Goal: Task Accomplishment & Management: Complete application form

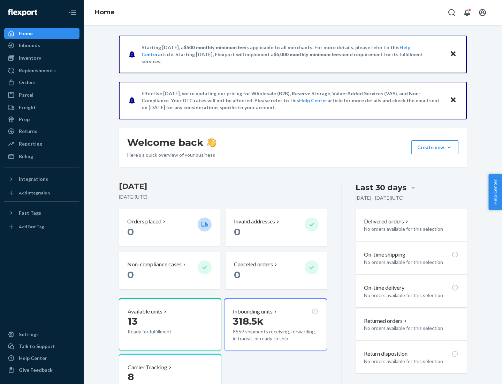
click at [449, 147] on button "Create new Create new inbound Create new order Create new product" at bounding box center [435, 147] width 47 height 14
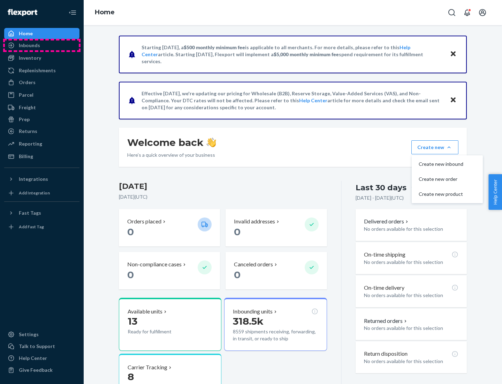
click at [42, 45] on div "Inbounds" at bounding box center [42, 45] width 74 height 10
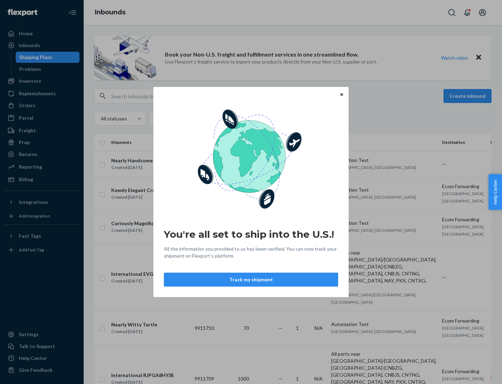
click at [251, 279] on button "Track my shipment" at bounding box center [251, 279] width 174 height 14
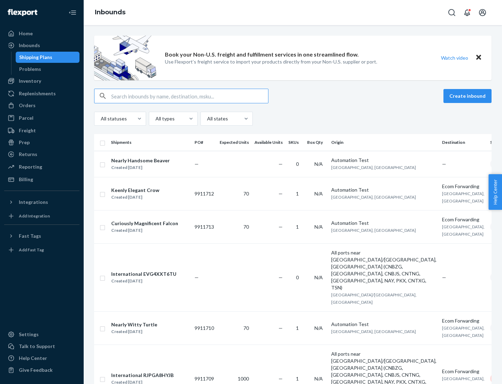
click at [469, 96] on button "Create inbound" at bounding box center [468, 96] width 48 height 14
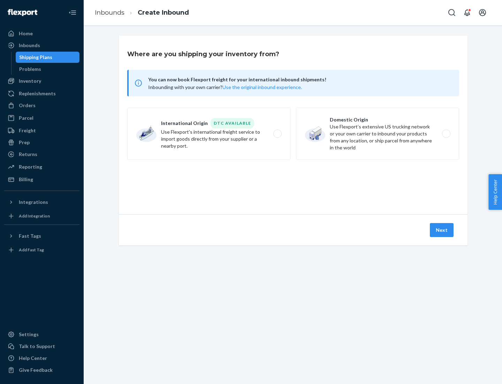
click at [209, 134] on label "International Origin DTC Available Use Flexport's international freight service…" at bounding box center [208, 133] width 163 height 52
click at [277, 134] on input "International Origin DTC Available Use Flexport's international freight service…" at bounding box center [279, 133] width 5 height 5
radio input "true"
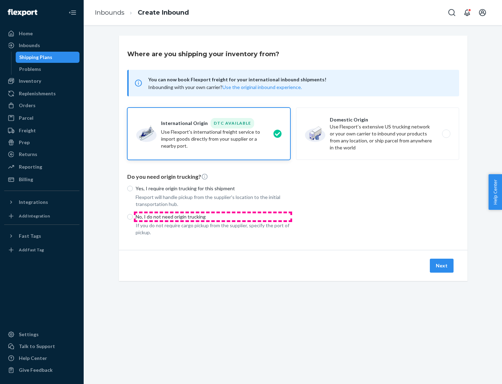
click at [213, 216] on p "No, I do not need origin trucking" at bounding box center [213, 216] width 155 height 7
click at [133, 216] on input "No, I do not need origin trucking" at bounding box center [130, 217] width 6 height 6
radio input "true"
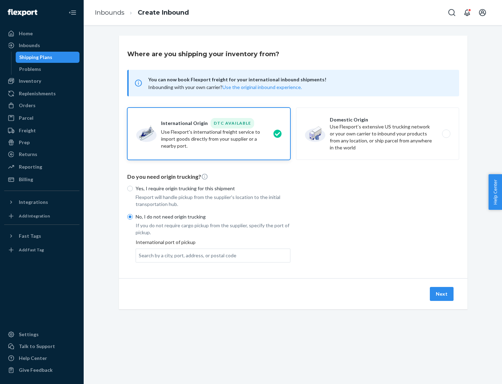
click at [186, 255] on div "Search by a city, port, address, or postal code" at bounding box center [188, 255] width 98 height 7
click at [140, 255] on input "Search by a city, port, address, or postal code" at bounding box center [139, 255] width 1 height 7
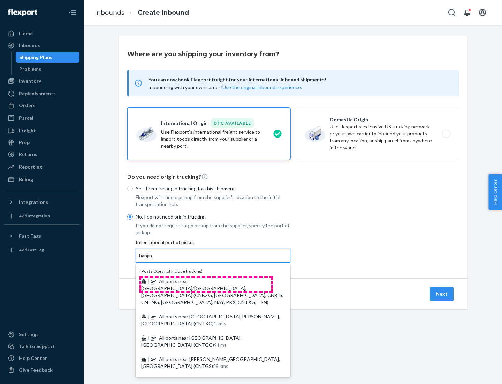
click at [206, 281] on span "| All ports near [GEOGRAPHIC_DATA]/[GEOGRAPHIC_DATA], [GEOGRAPHIC_DATA] (CNBZG,…" at bounding box center [212, 291] width 142 height 27
click at [153, 259] on input "tianjin" at bounding box center [146, 255] width 14 height 7
type input "All ports near [GEOGRAPHIC_DATA]/[GEOGRAPHIC_DATA], [GEOGRAPHIC_DATA] (CNBZG, […"
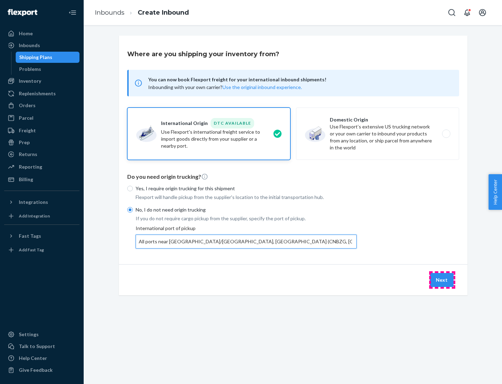
click at [442, 279] on button "Next" at bounding box center [442, 280] width 24 height 14
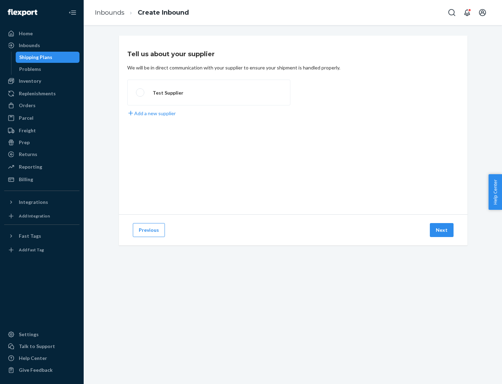
click at [209, 92] on label "Test Supplier" at bounding box center [208, 93] width 163 height 26
click at [141, 92] on input "Test Supplier" at bounding box center [138, 92] width 5 height 5
radio input "true"
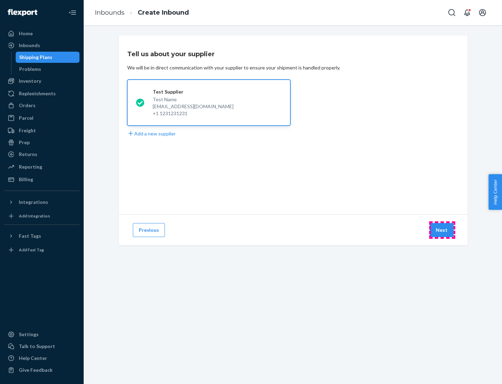
click at [442, 230] on button "Next" at bounding box center [442, 230] width 24 height 14
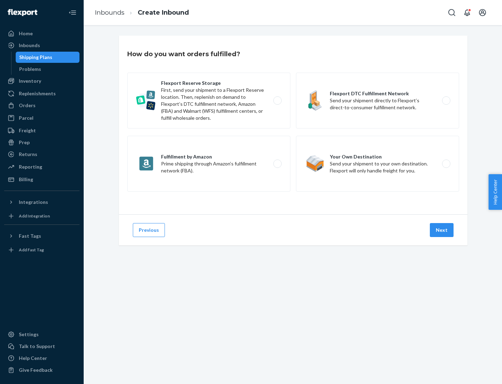
click at [209, 100] on label "Flexport Reserve Storage First, send your shipment to a Flexport Reserve locati…" at bounding box center [208, 101] width 163 height 56
click at [277, 100] on input "Flexport Reserve Storage First, send your shipment to a Flexport Reserve locati…" at bounding box center [279, 100] width 5 height 5
radio input "true"
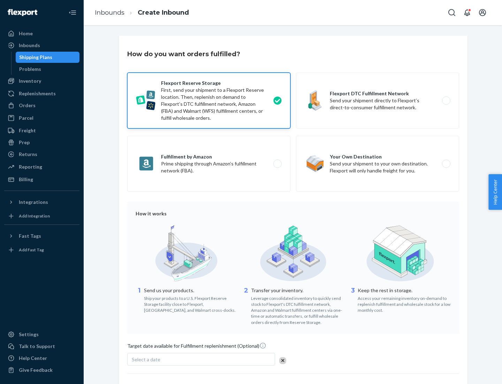
scroll to position [57, 0]
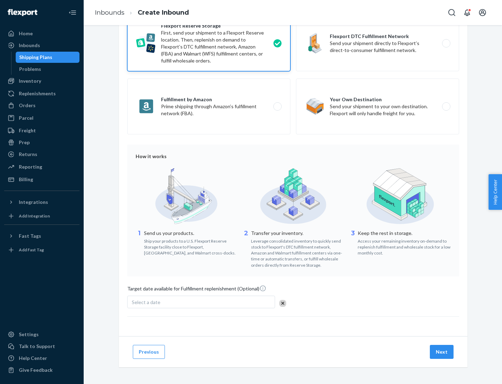
click at [442, 351] on button "Next" at bounding box center [442, 352] width 24 height 14
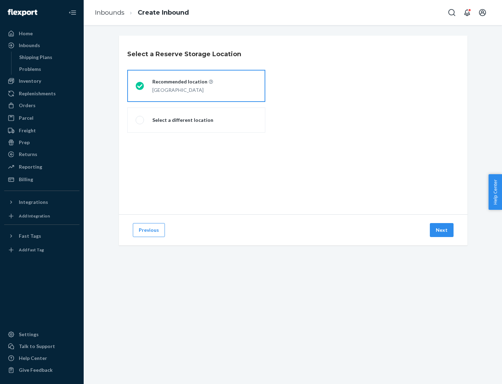
click at [196, 86] on div "[GEOGRAPHIC_DATA]" at bounding box center [182, 89] width 61 height 8
click at [140, 86] on input "Recommended location [GEOGRAPHIC_DATA]" at bounding box center [138, 86] width 5 height 5
click at [442, 230] on button "Next" at bounding box center [442, 230] width 24 height 14
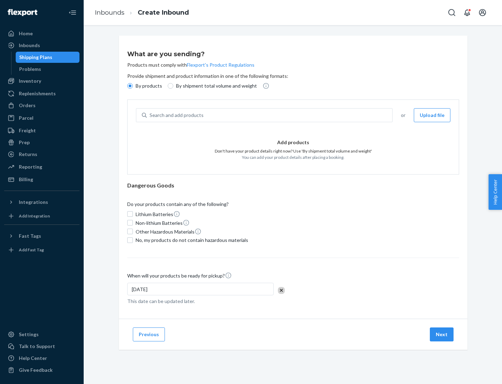
click at [270, 115] on div "Search and add products" at bounding box center [270, 115] width 246 height 13
click at [150, 115] on input "Search and add products" at bounding box center [150, 115] width 1 height 7
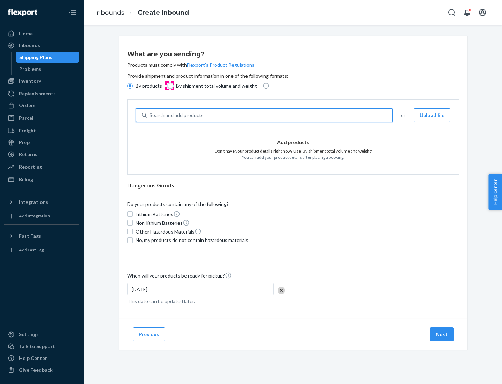
click at [170, 86] on input "By shipment total volume and weight" at bounding box center [171, 86] width 6 height 6
radio input "true"
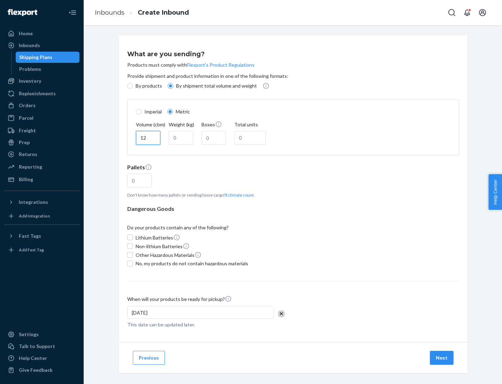
type input "12"
type input "22"
type input "222"
type input "121"
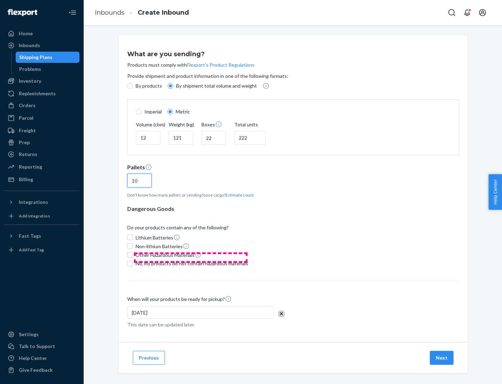
scroll to position [6, 0]
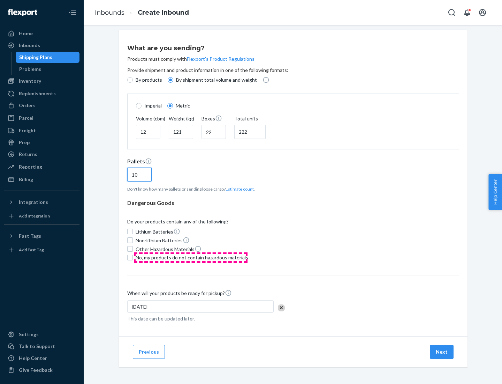
type input "10"
click at [191, 257] on span "No, my products do not contain hazardous materials" at bounding box center [192, 257] width 113 height 7
click at [133, 257] on input "No, my products do not contain hazardous materials" at bounding box center [130, 258] width 6 height 6
checkbox input "true"
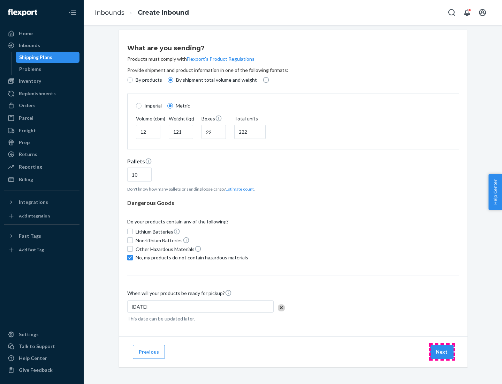
click at [442, 351] on button "Next" at bounding box center [442, 352] width 24 height 14
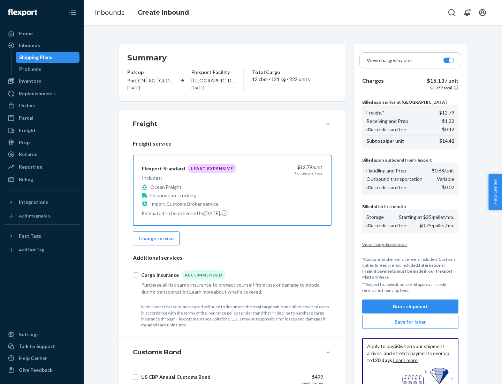
scroll to position [102, 0]
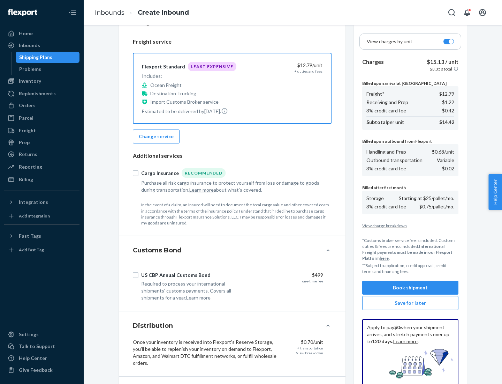
click at [411, 287] on button "Book shipment" at bounding box center [410, 287] width 96 height 14
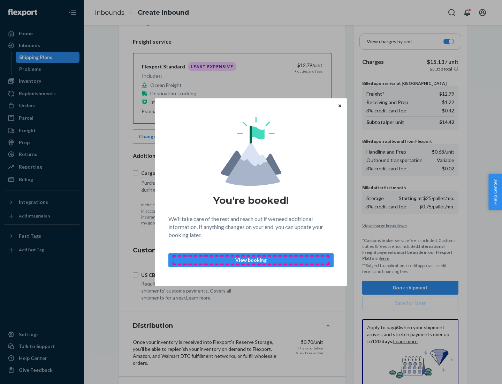
click at [251, 259] on p "View booking" at bounding box center [250, 259] width 153 height 7
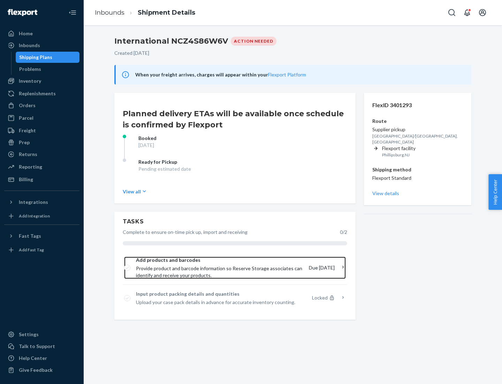
click at [220, 268] on span "Provide product and barcode information so Reserve Storage associates can ident…" at bounding box center [219, 272] width 167 height 14
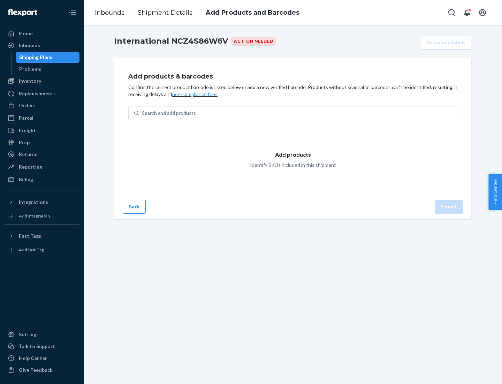
click at [298, 113] on div "Search and add products" at bounding box center [298, 113] width 318 height 13
click at [143, 113] on input "Search and add products" at bounding box center [142, 113] width 1 height 7
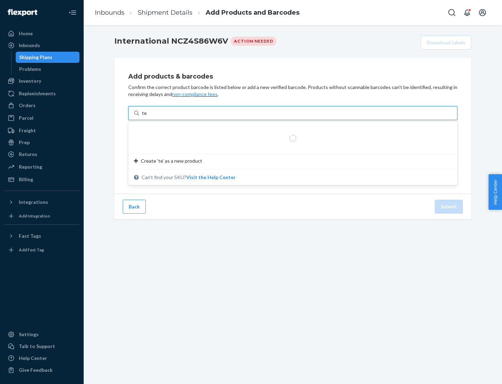
type input "test"
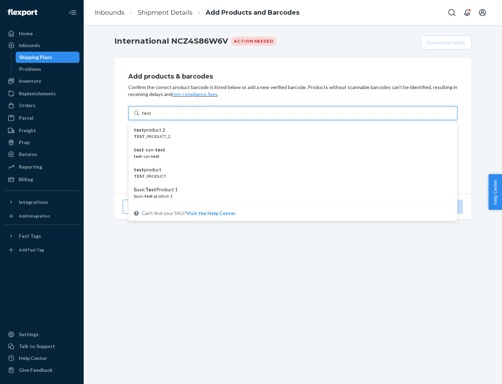
scroll to position [26, 0]
click at [290, 163] on div "Basic Test Product 1" at bounding box center [290, 163] width 313 height 7
click at [151, 116] on input "test" at bounding box center [146, 113] width 9 height 7
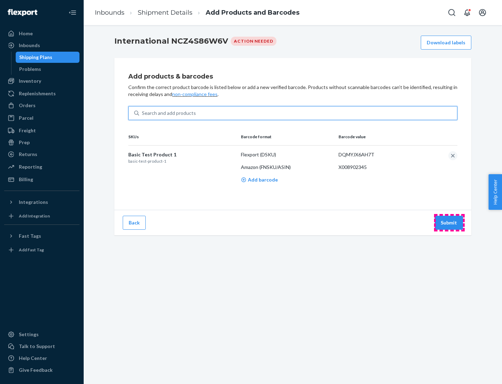
click at [449, 222] on button "Submit" at bounding box center [449, 223] width 28 height 14
